Goal: Find specific page/section: Find specific page/section

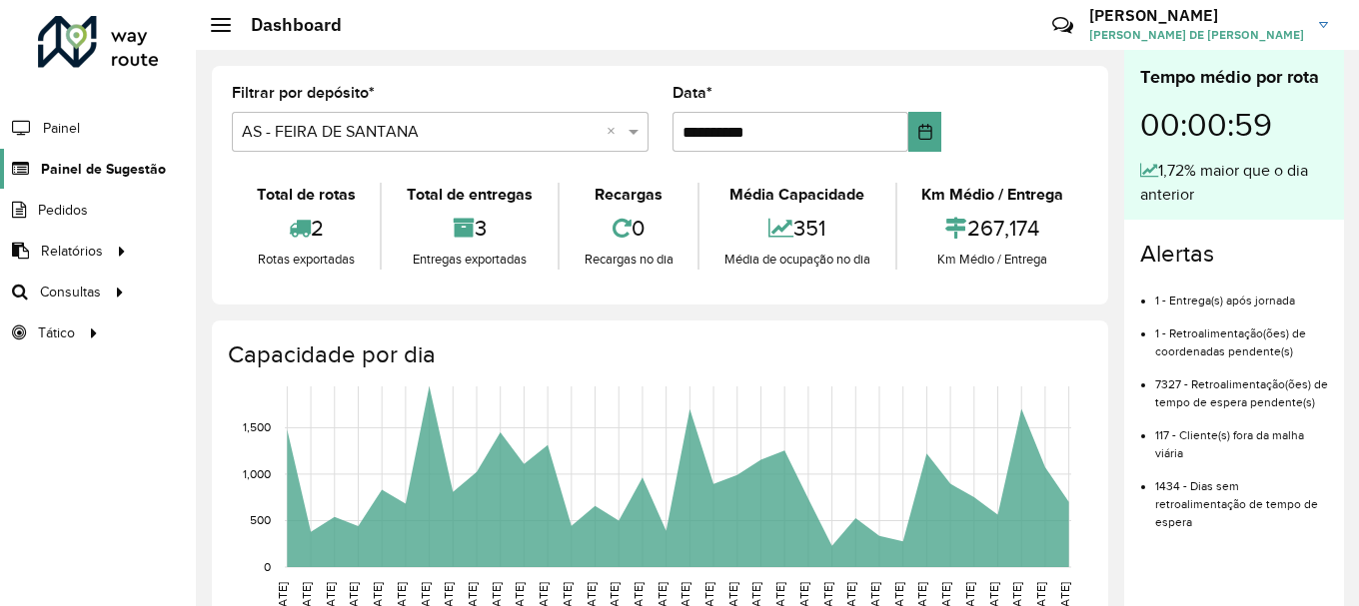
click at [105, 165] on span "Painel de Sugestão" at bounding box center [103, 169] width 125 height 21
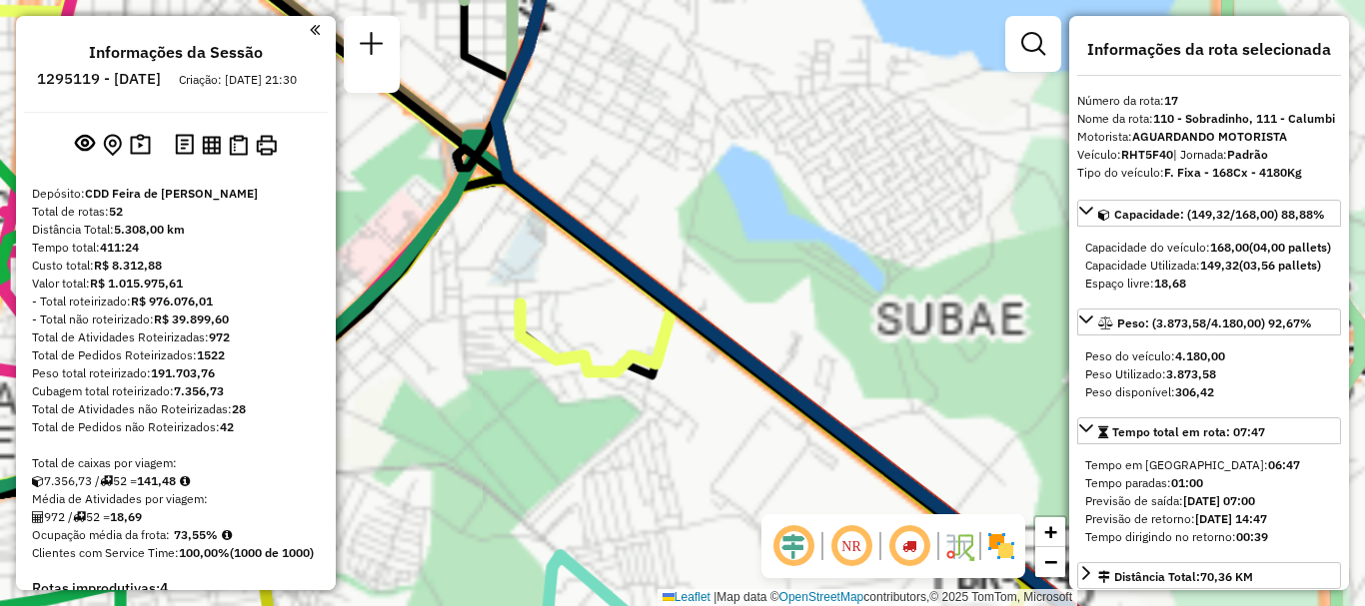
select select "**********"
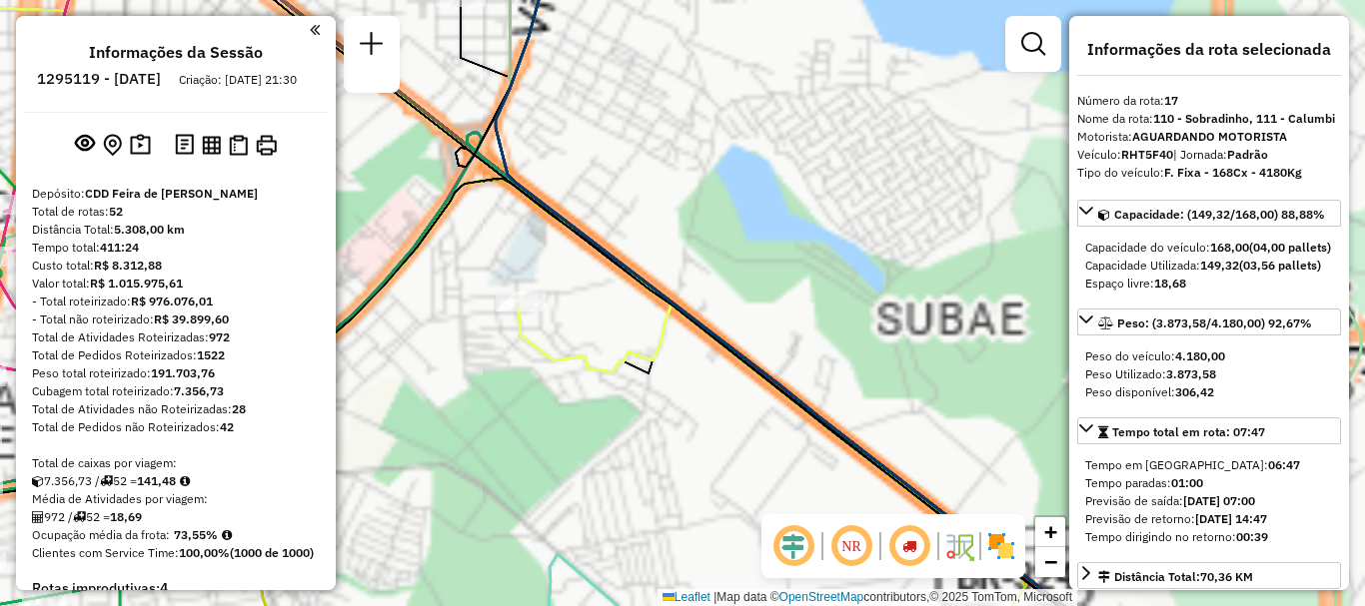
scroll to position [2609, 0]
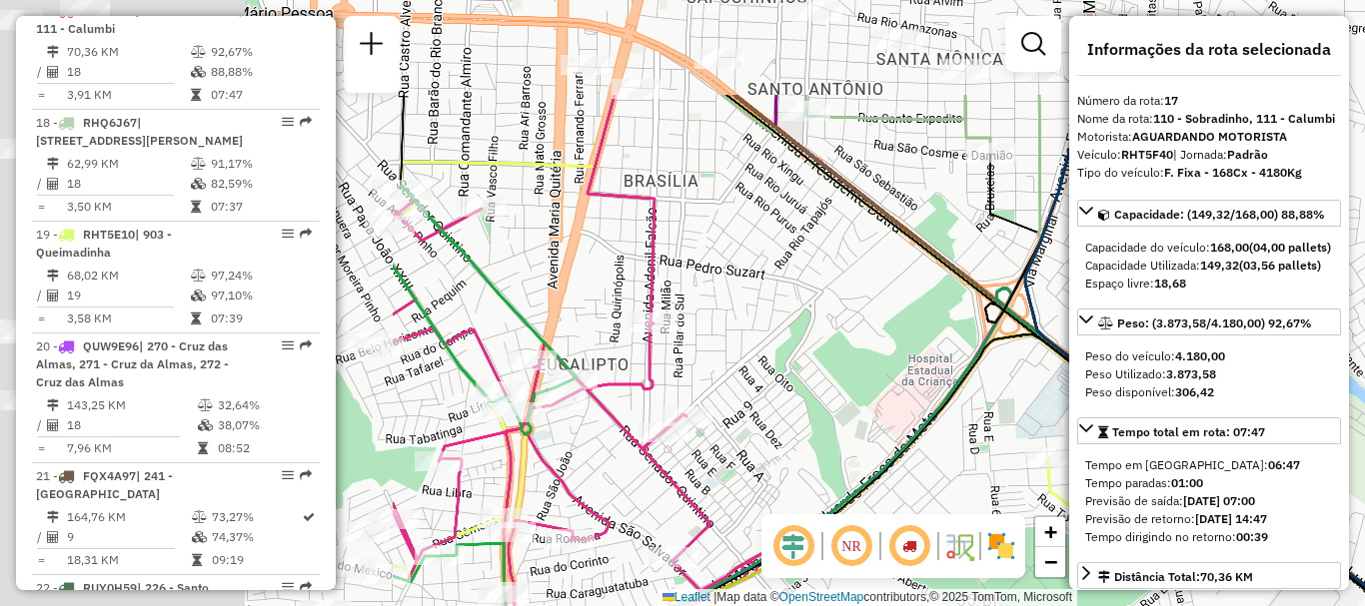
drag, startPoint x: 617, startPoint y: 257, endPoint x: 1166, endPoint y: 420, distance: 572.1
click at [1166, 420] on hb-router-mapa "Informações da Sessão 1295119 - [DATE] Criação: [DATE] 21:30 Depósito: CDD Feir…" at bounding box center [682, 303] width 1365 height 606
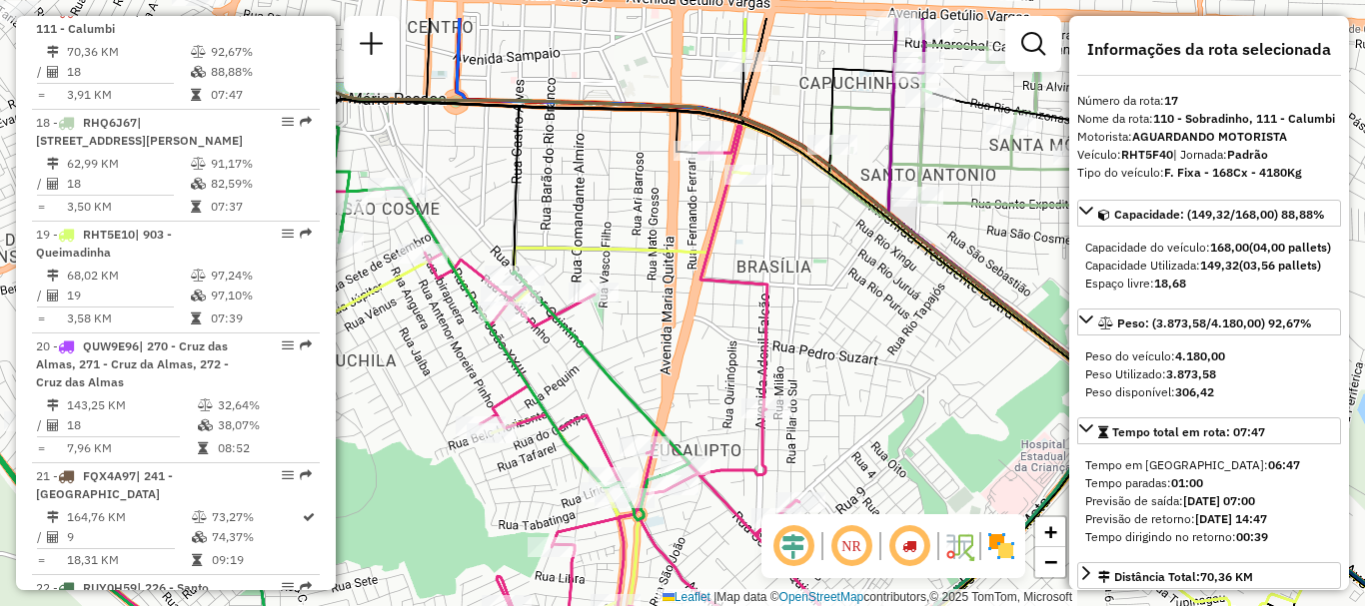
drag, startPoint x: 910, startPoint y: 327, endPoint x: 1097, endPoint y: 480, distance: 241.4
click at [1089, 481] on hb-router-mapa "Informações da Sessão 1295119 - [DATE] Criação: [DATE] 21:30 Depósito: CDD Feir…" at bounding box center [682, 303] width 1365 height 606
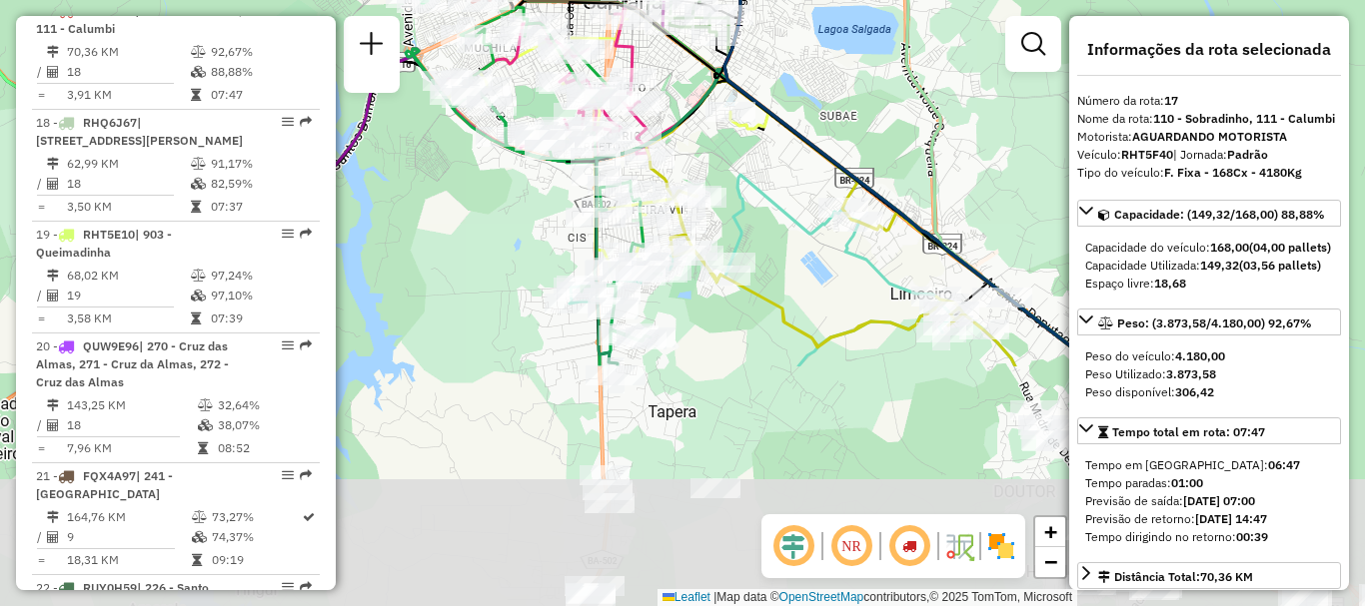
drag, startPoint x: 710, startPoint y: 492, endPoint x: 366, endPoint y: 109, distance: 515.0
click at [366, 109] on div "Janela de atendimento Grade de atendimento Capacidade Transportadoras Veículos …" at bounding box center [682, 303] width 1365 height 606
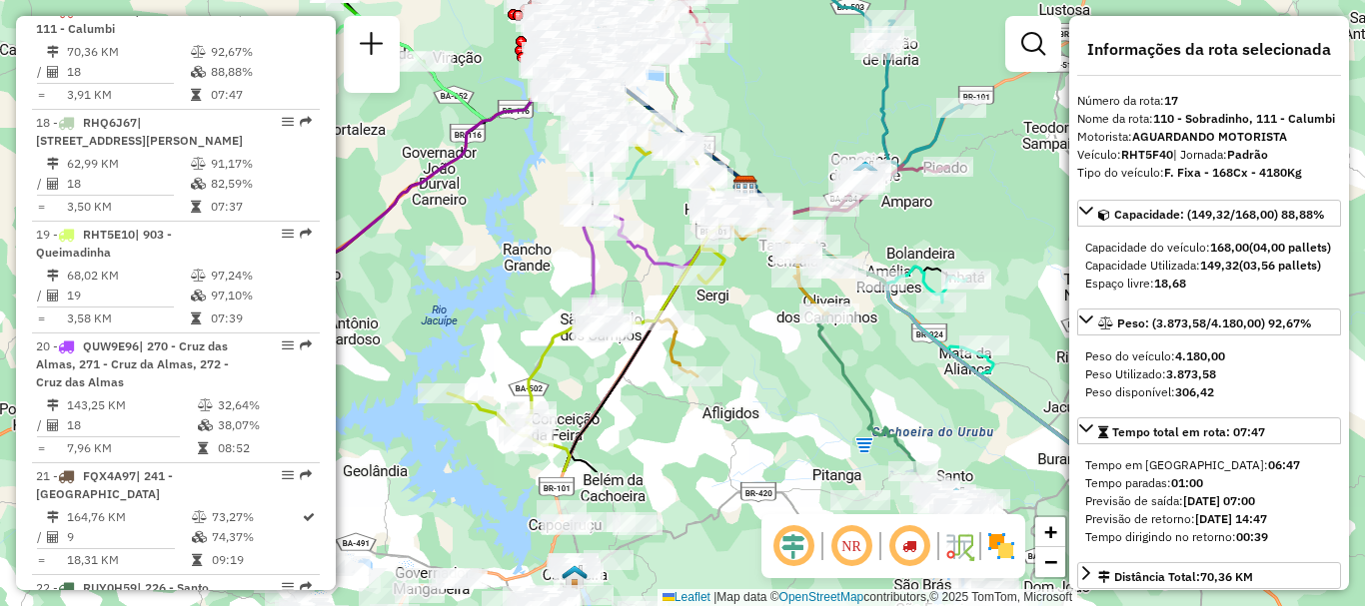
drag, startPoint x: 747, startPoint y: 427, endPoint x: 659, endPoint y: 233, distance: 212.8
click at [659, 233] on div "Janela de atendimento Grade de atendimento Capacidade Transportadoras Veículos …" at bounding box center [682, 303] width 1365 height 606
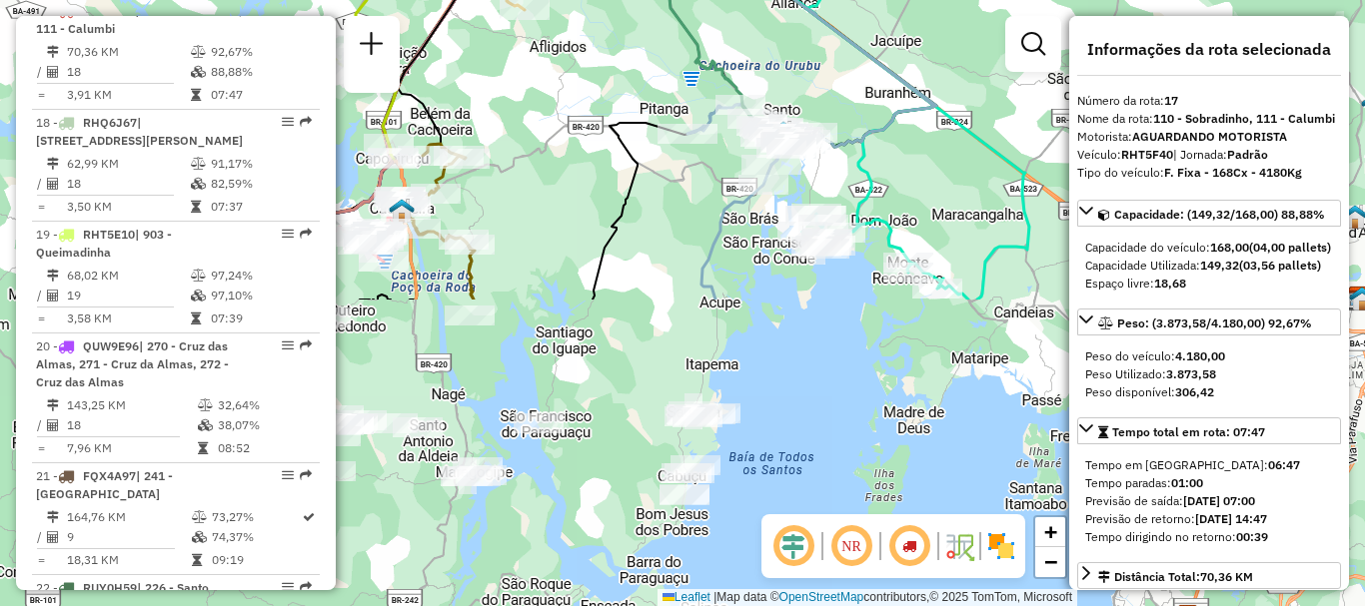
drag, startPoint x: 898, startPoint y: 459, endPoint x: 725, endPoint y: 92, distance: 405.3
